Goal: Navigation & Orientation: Find specific page/section

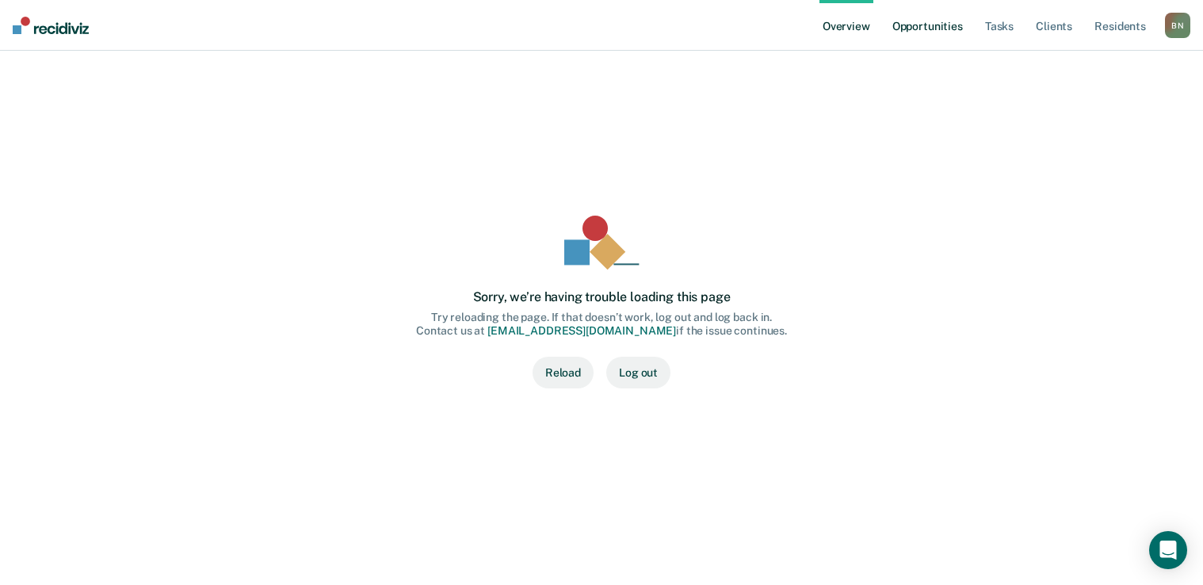
click at [925, 25] on link "Opportunities" at bounding box center [927, 25] width 77 height 51
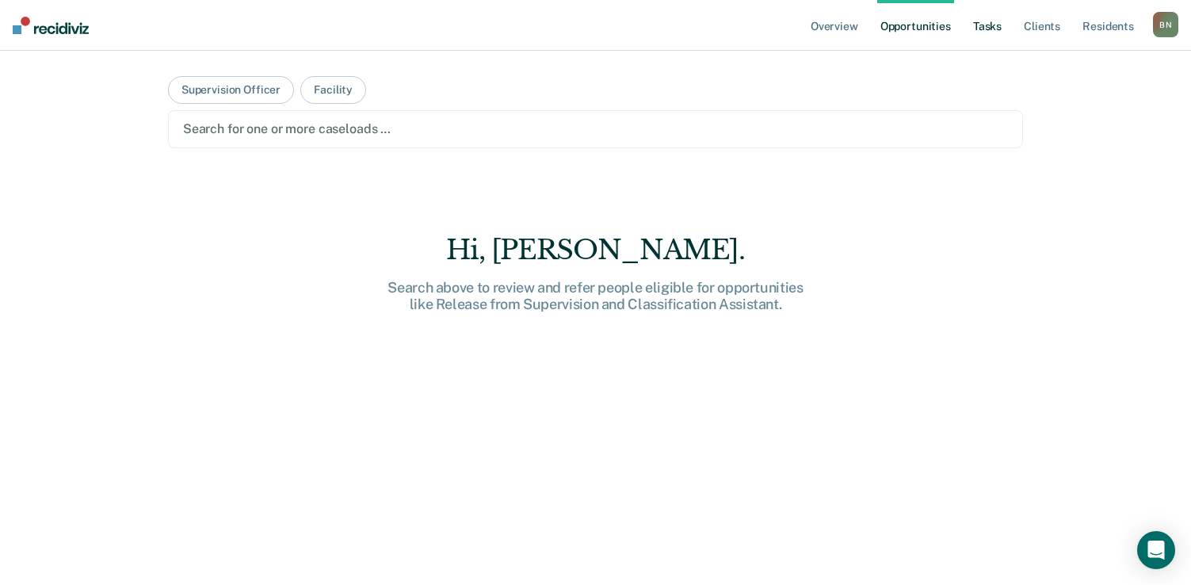
click at [992, 25] on link "Tasks" at bounding box center [987, 25] width 35 height 51
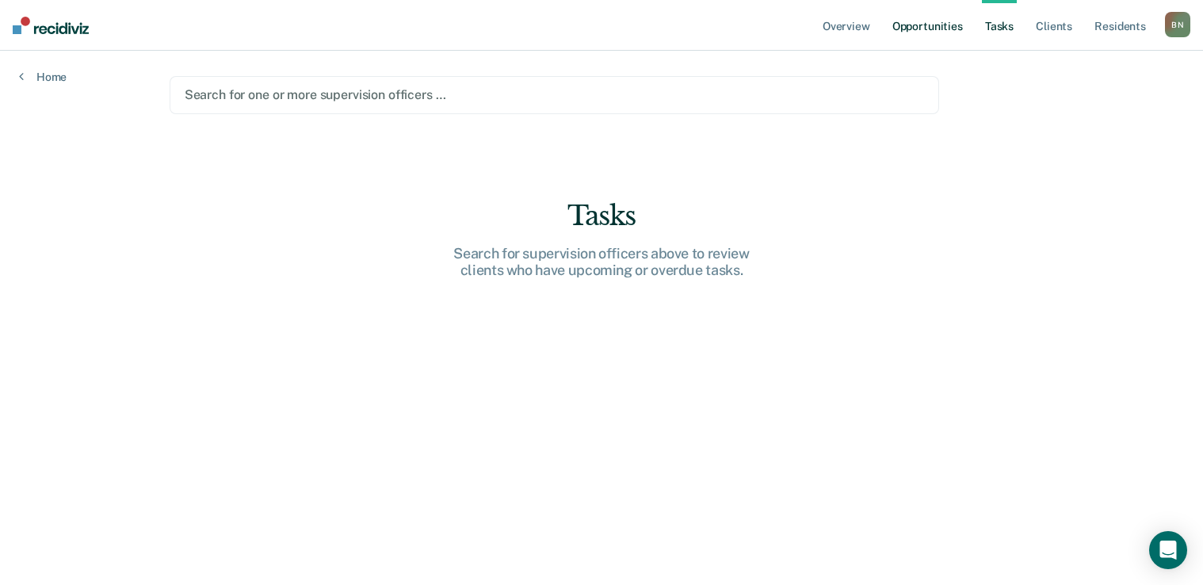
click at [911, 28] on link "Opportunities" at bounding box center [927, 25] width 77 height 51
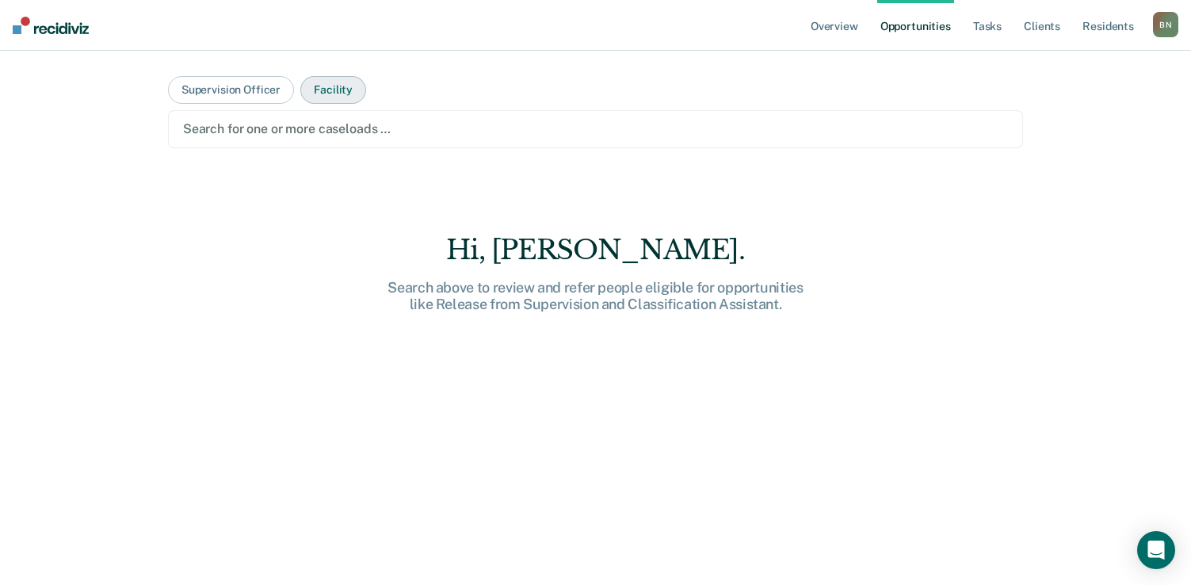
click at [322, 92] on button "Facility" at bounding box center [333, 90] width 66 height 28
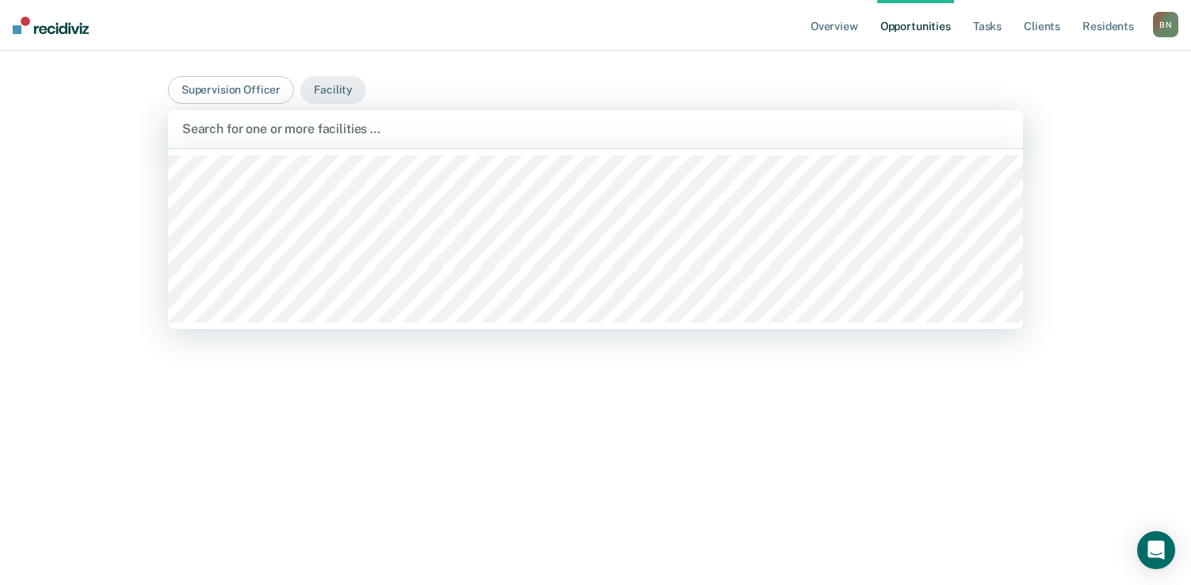
click at [323, 116] on div "Search for one or more facilities …" at bounding box center [595, 129] width 855 height 38
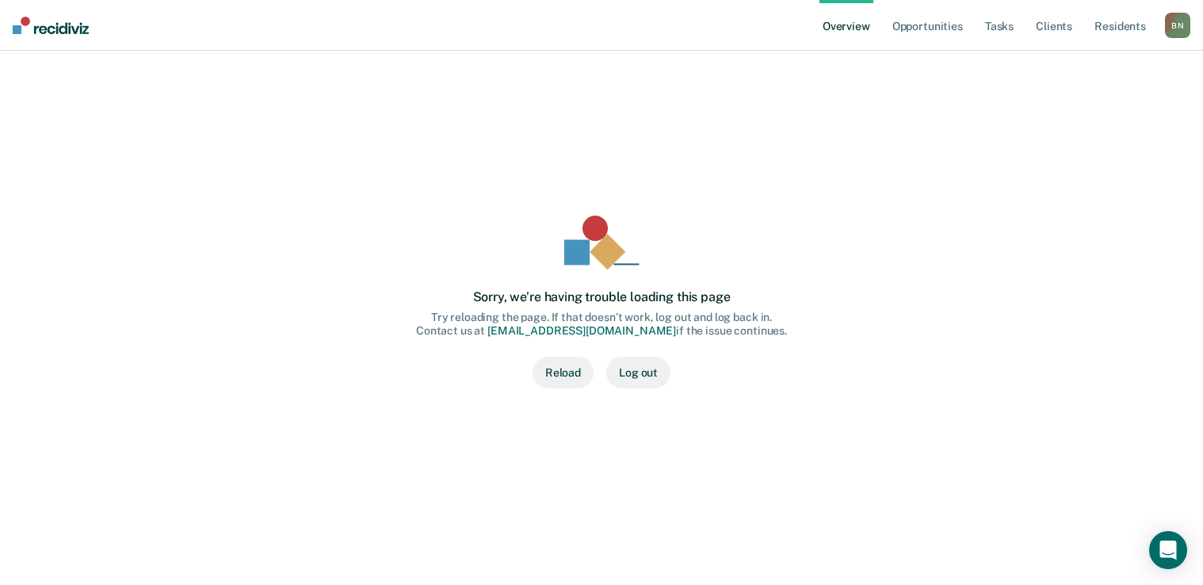
click at [556, 379] on button "Reload" at bounding box center [562, 373] width 61 height 32
click at [926, 25] on link "Opportunities" at bounding box center [927, 25] width 77 height 51
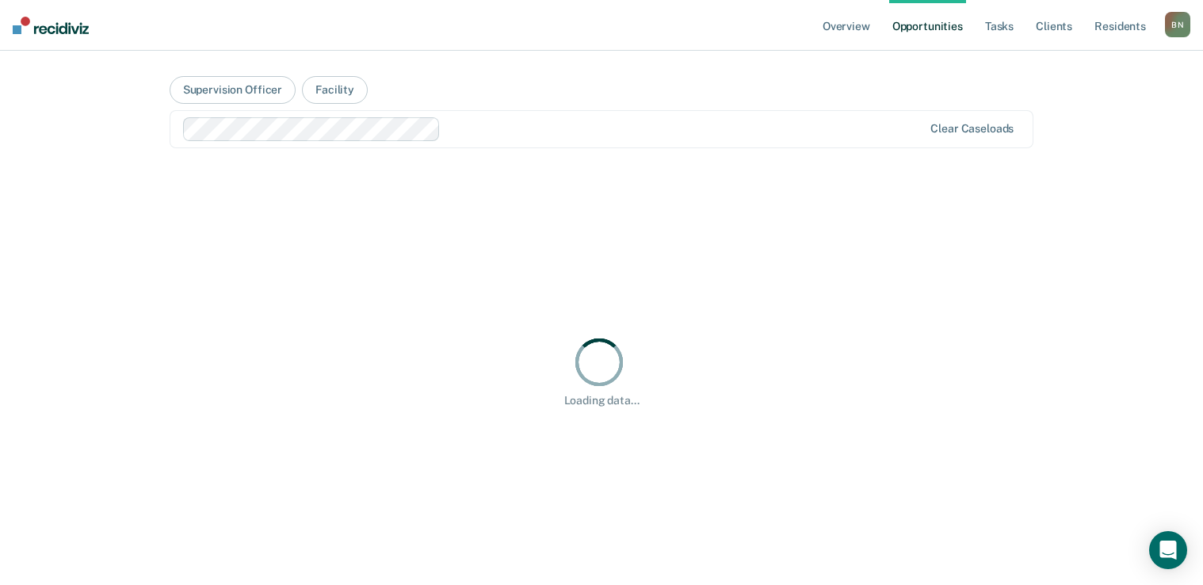
click at [1175, 25] on div "B N" at bounding box center [1177, 24] width 25 height 25
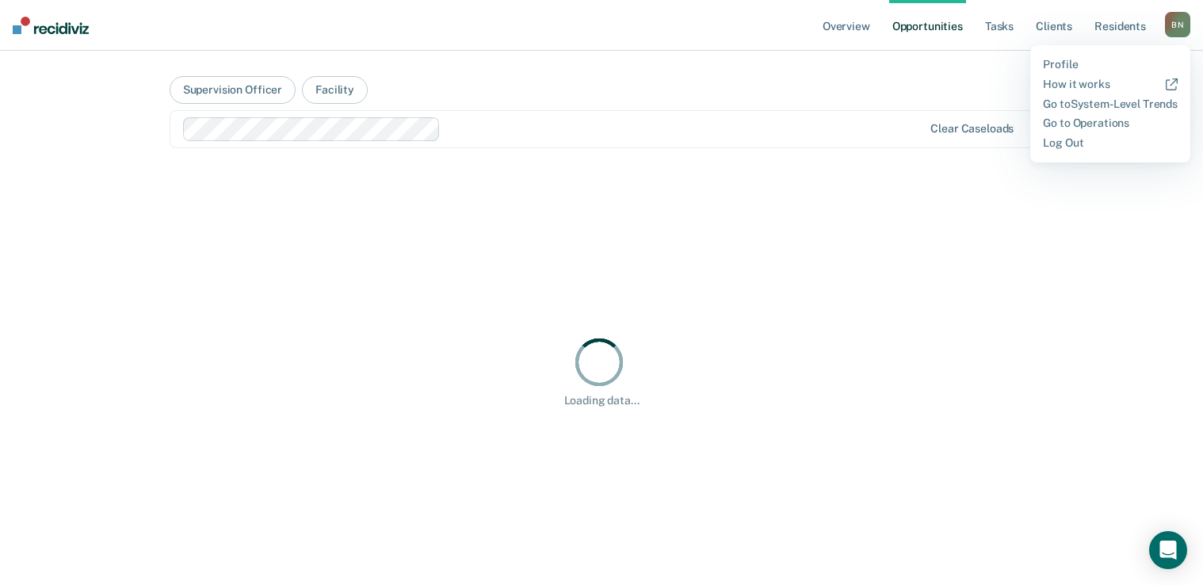
click at [1084, 386] on div "Overview Opportunities Tasks Client s Resident s [PERSON_NAME][DATE] Profile Ho…" at bounding box center [601, 292] width 1203 height 585
